Goal: Information Seeking & Learning: Check status

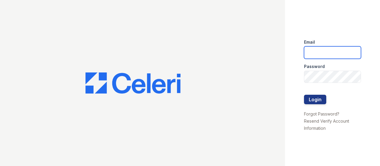
click at [334, 53] on input "email" at bounding box center [332, 52] width 57 height 12
click at [334, 52] on input "gbarton" at bounding box center [332, 52] width 57 height 12
type input "gbarton@trinity-pm.com"
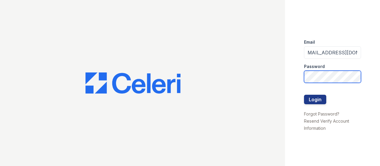
scroll to position [0, 0]
click at [304, 95] on button "Login" at bounding box center [315, 99] width 22 height 9
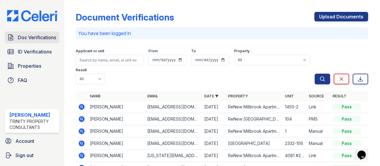
click at [37, 36] on span "Doc Verifications" at bounding box center [37, 37] width 38 height 7
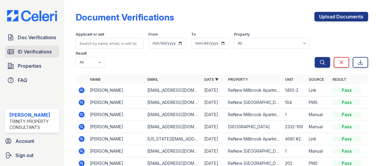
click at [43, 52] on span "ID Verifications" at bounding box center [35, 51] width 34 height 7
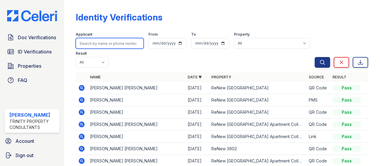
click at [114, 43] on input "search" at bounding box center [110, 43] width 68 height 11
type input "banks"
click at [314, 57] on button "Search" at bounding box center [321, 62] width 15 height 11
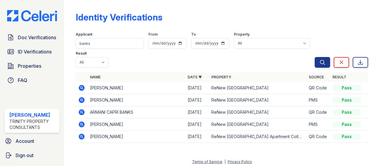
click at [82, 88] on icon at bounding box center [81, 87] width 7 height 7
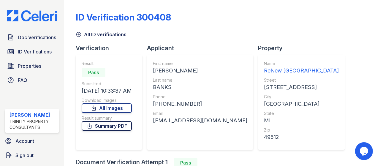
click at [112, 127] on link "Summary PDF" at bounding box center [107, 125] width 50 height 9
click at [120, 107] on link "All Images" at bounding box center [107, 107] width 50 height 9
click at [31, 47] on link "ID Verifications" at bounding box center [32, 52] width 55 height 12
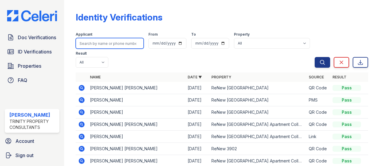
click at [113, 42] on input "search" at bounding box center [110, 43] width 68 height 11
type input "[PERSON_NAME]"
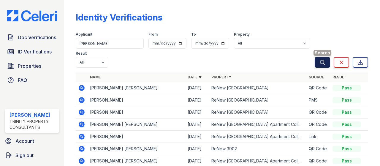
click at [320, 62] on icon "submit" at bounding box center [322, 62] width 6 height 6
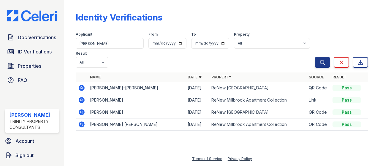
click at [83, 86] on icon at bounding box center [82, 88] width 6 height 6
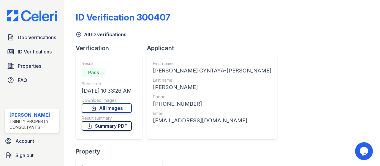
click at [117, 127] on link "Summary PDF" at bounding box center [107, 125] width 50 height 9
click at [121, 109] on link "All Images" at bounding box center [107, 107] width 50 height 9
